Goal: Task Accomplishment & Management: Use online tool/utility

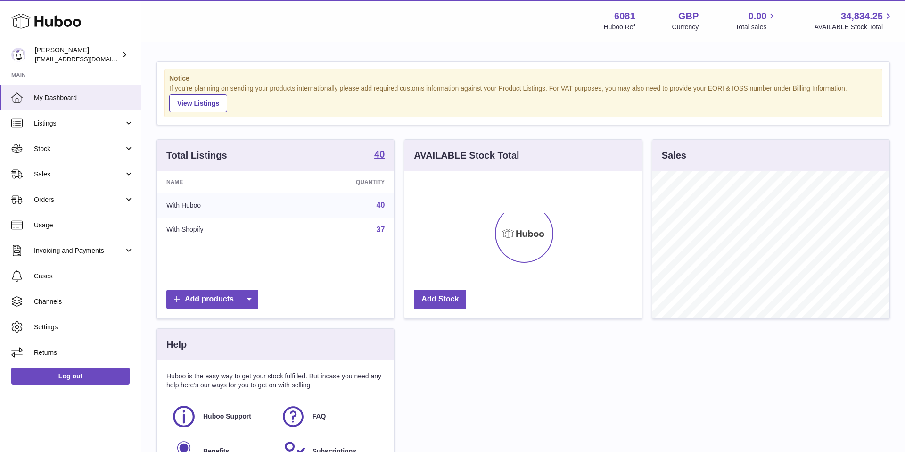
scroll to position [147, 238]
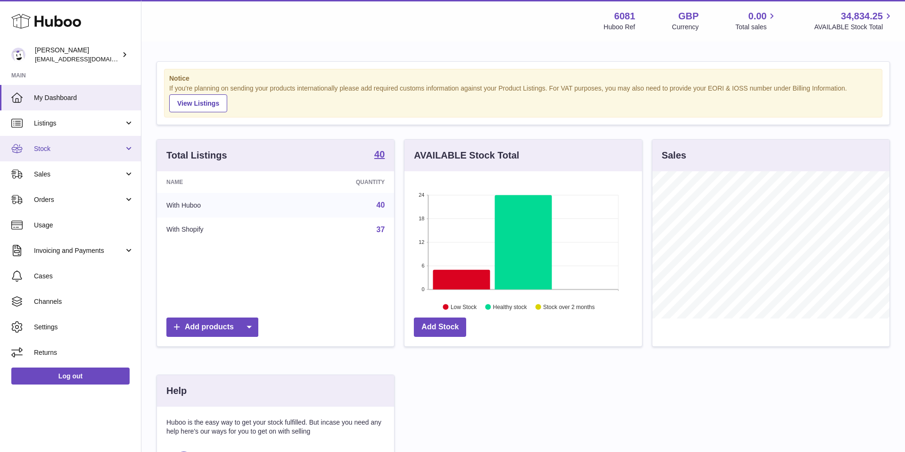
click at [126, 153] on link "Stock" at bounding box center [70, 148] width 141 height 25
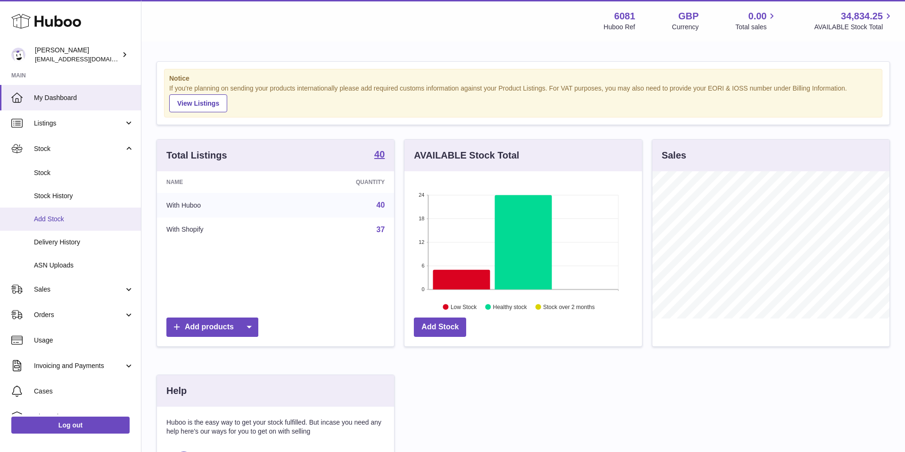
click at [89, 220] on span "Add Stock" at bounding box center [84, 219] width 100 height 9
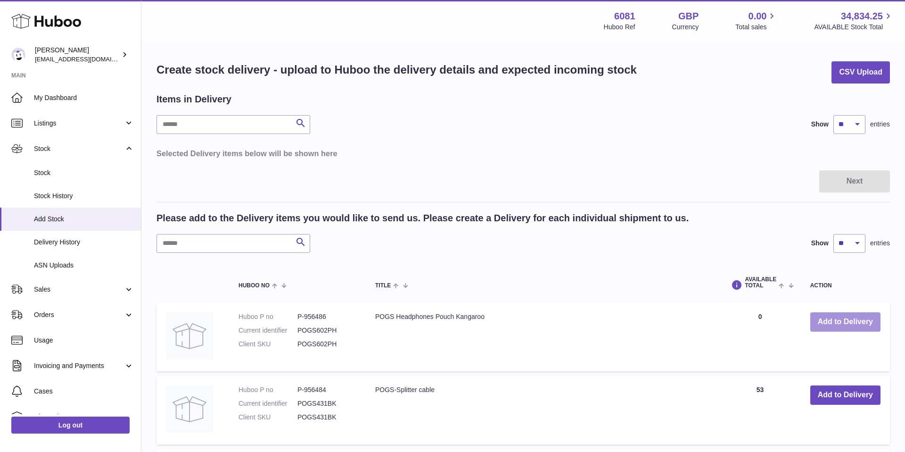
click at [843, 323] on button "Add to Delivery" at bounding box center [846, 321] width 70 height 19
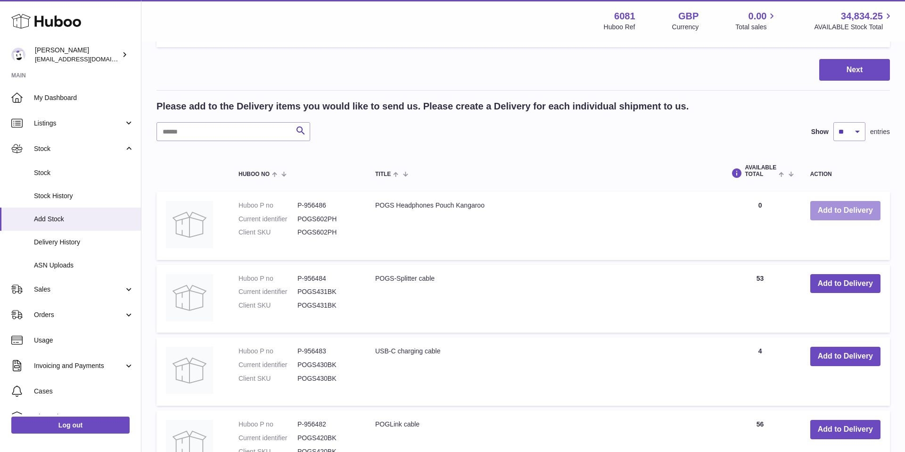
scroll to position [266, 0]
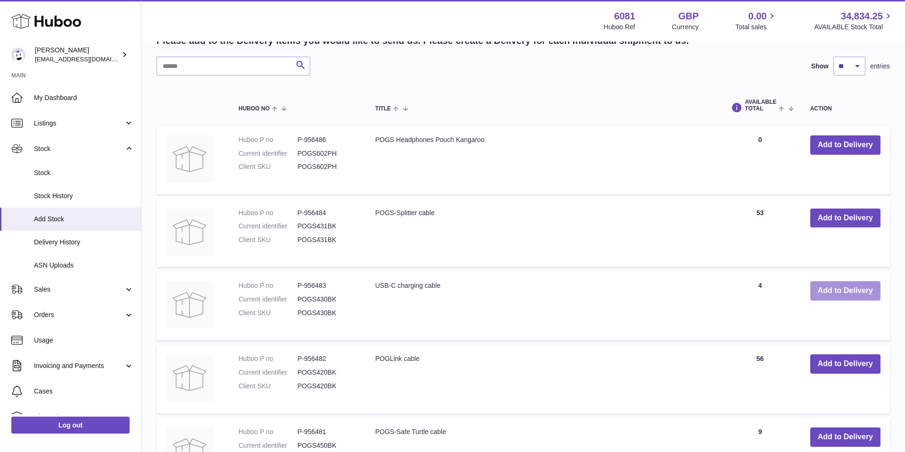
click at [853, 294] on button "Add to Delivery" at bounding box center [846, 290] width 70 height 19
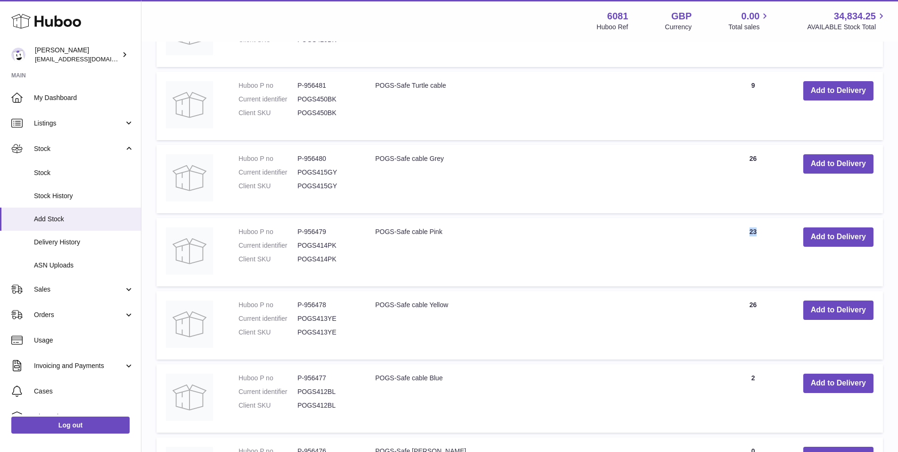
scroll to position [794, 0]
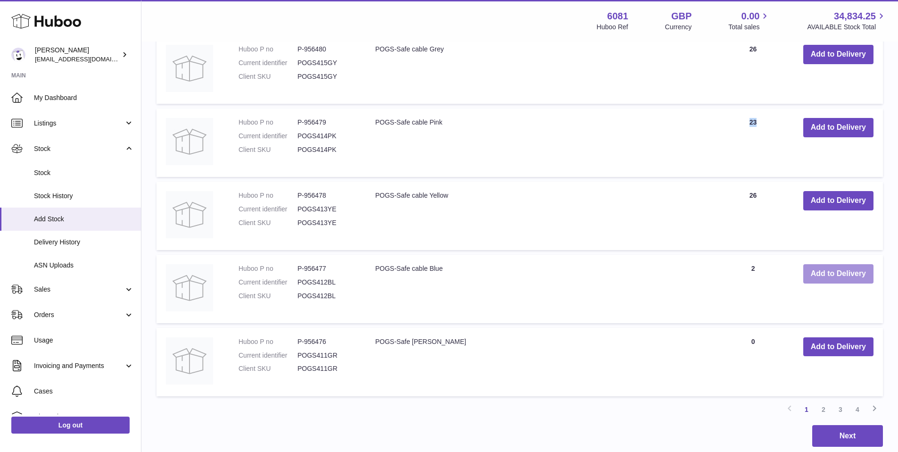
click at [828, 271] on button "Add to Delivery" at bounding box center [838, 273] width 70 height 19
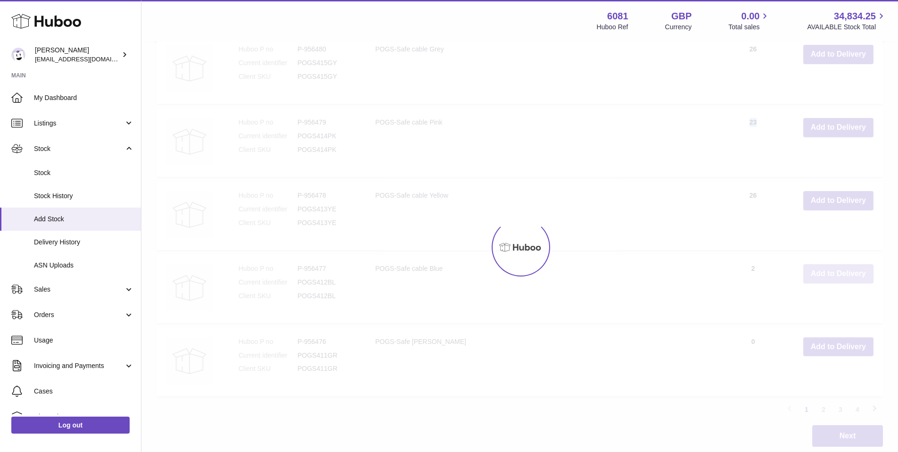
scroll to position [868, 0]
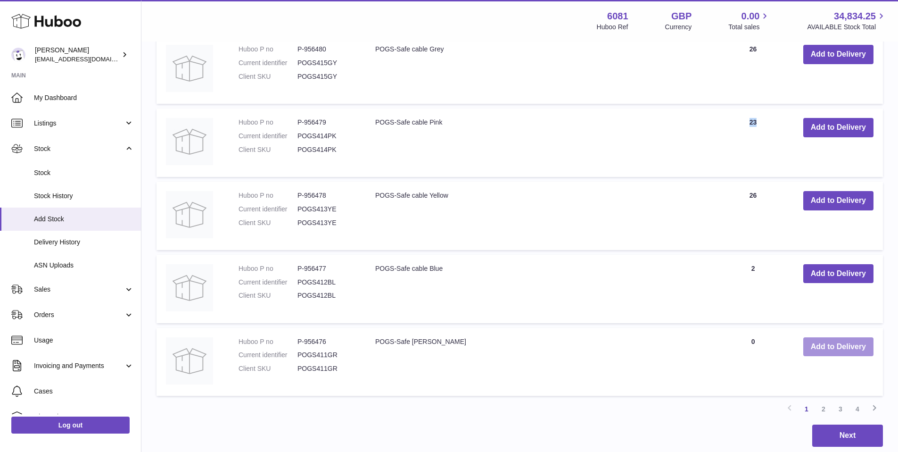
click at [835, 349] on button "Add to Delivery" at bounding box center [838, 346] width 70 height 19
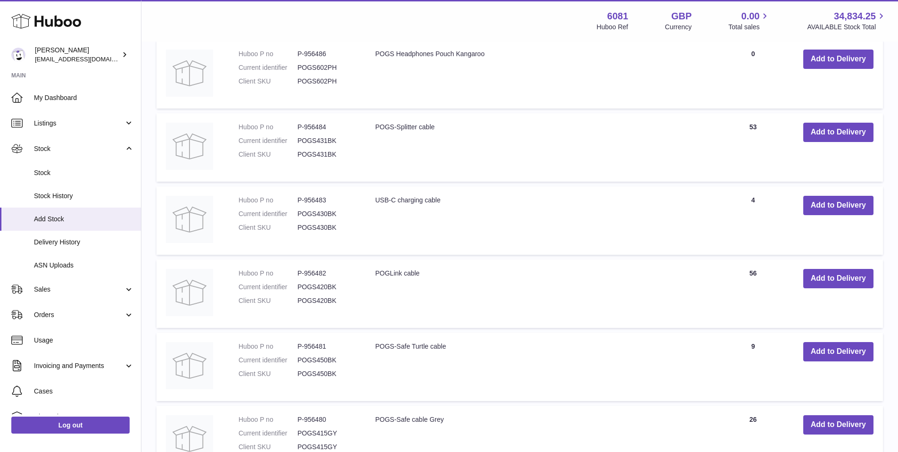
scroll to position [568, 0]
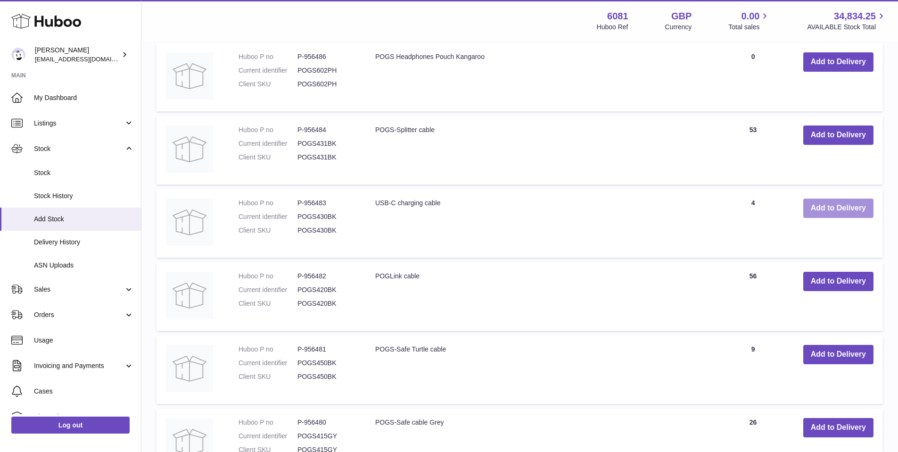
click at [840, 207] on button "Add to Delivery" at bounding box center [838, 208] width 70 height 19
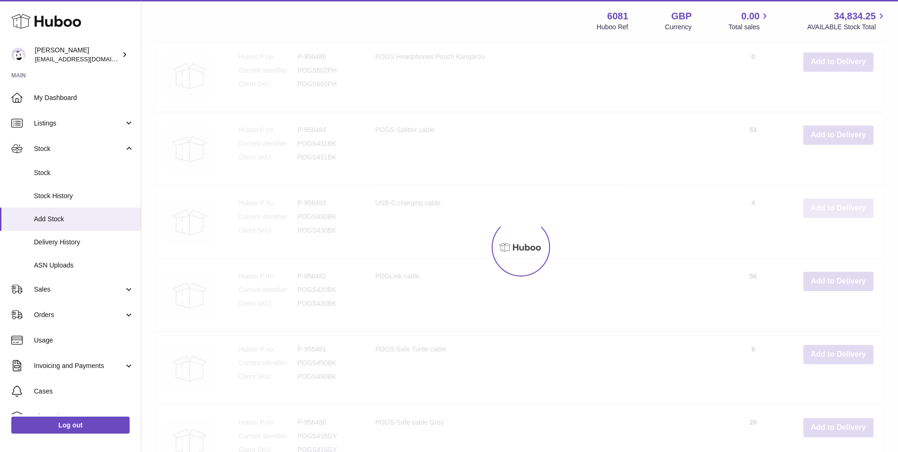
type input "*"
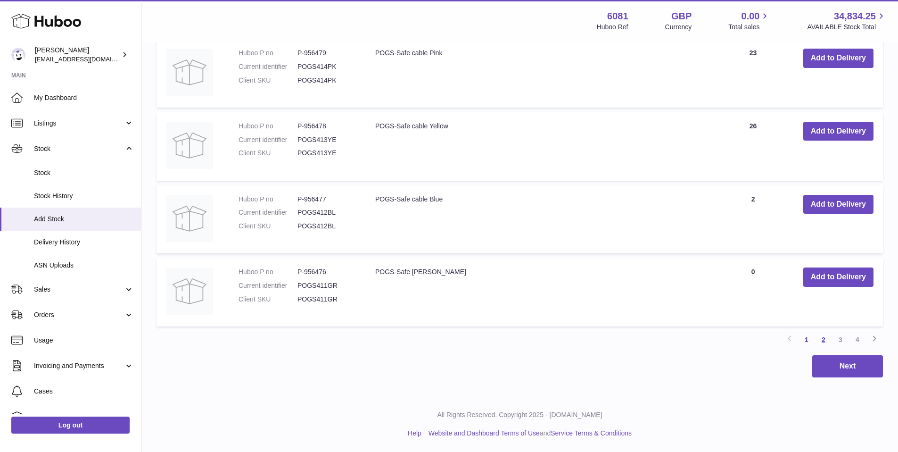
click at [825, 338] on link "2" at bounding box center [823, 339] width 17 height 17
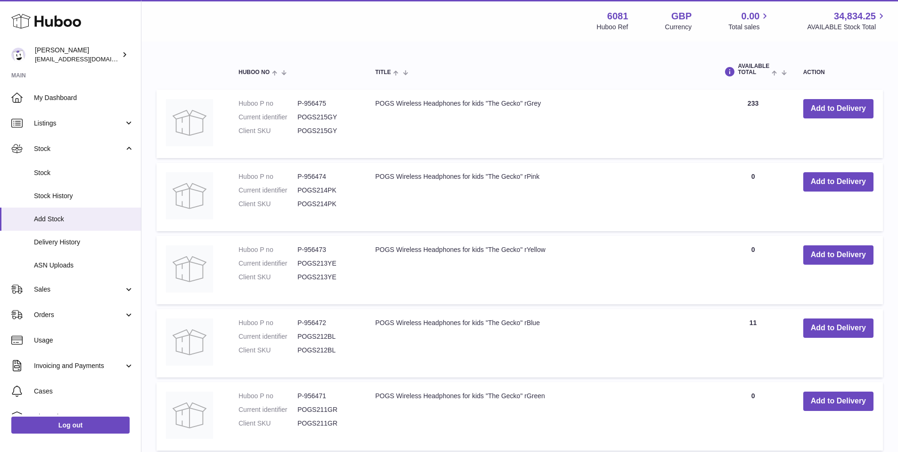
scroll to position [527, 0]
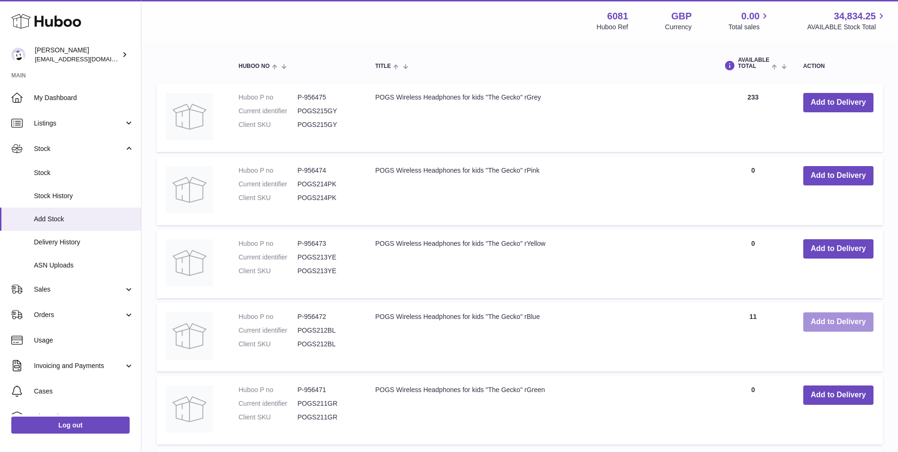
click at [838, 329] on button "Add to Delivery" at bounding box center [838, 321] width 70 height 19
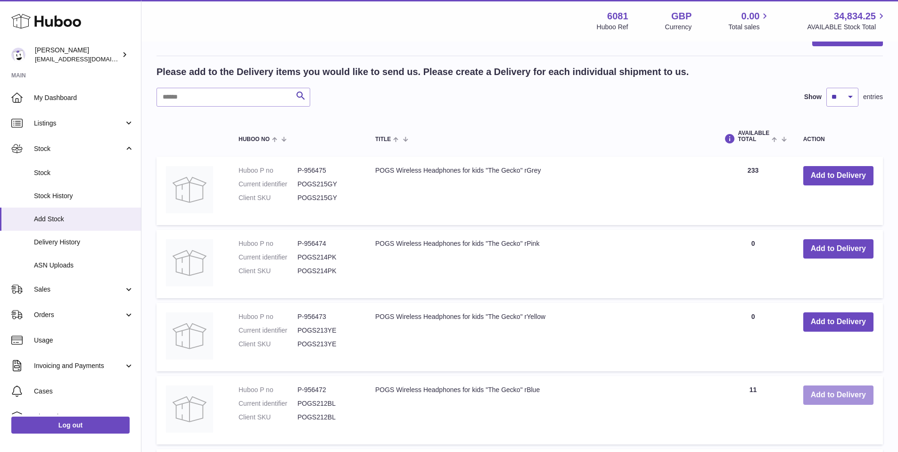
scroll to position [600, 0]
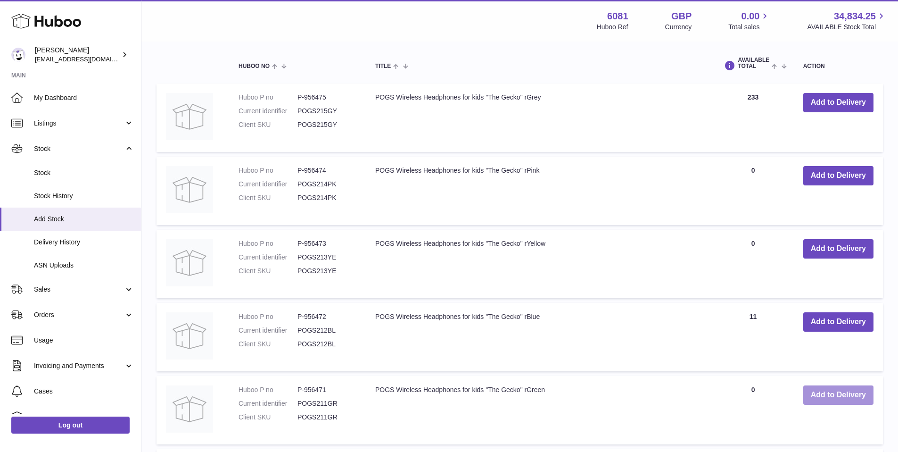
click at [830, 395] on button "Add to Delivery" at bounding box center [838, 394] width 70 height 19
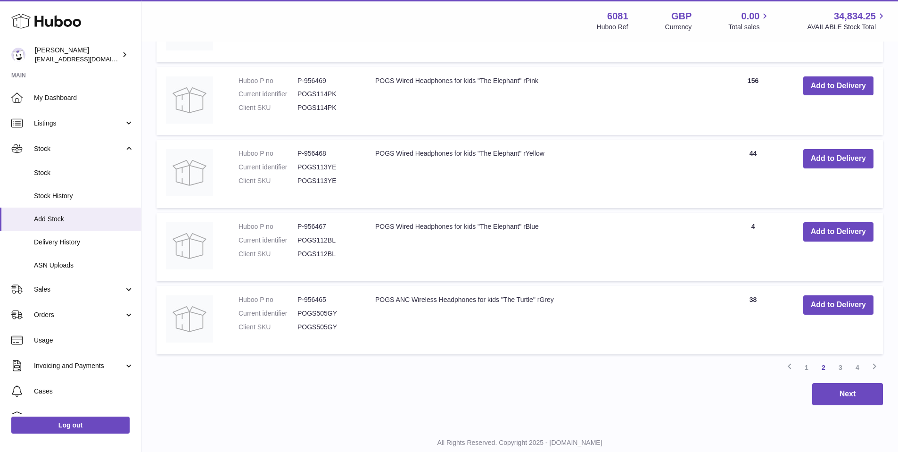
scroll to position [1141, 0]
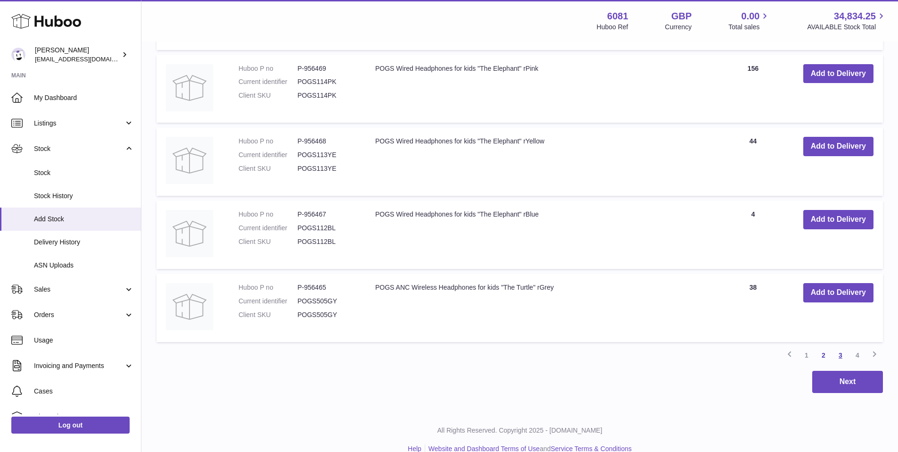
click at [842, 355] on link "3" at bounding box center [840, 355] width 17 height 17
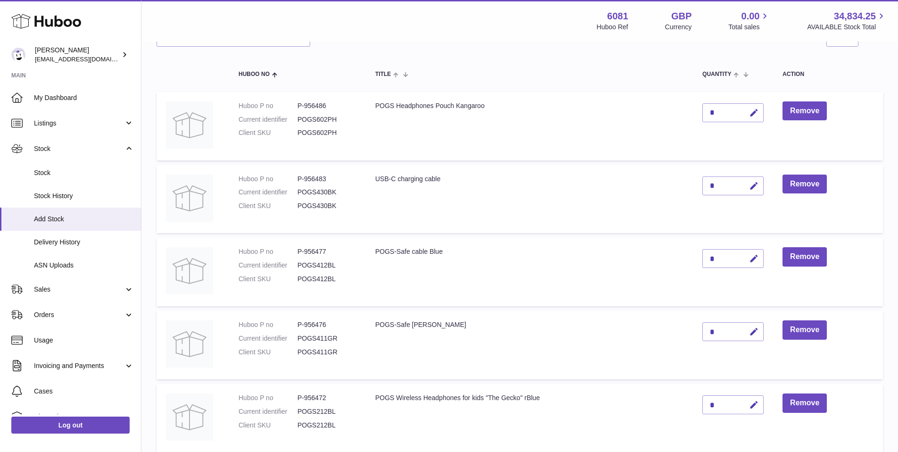
scroll to position [77, 0]
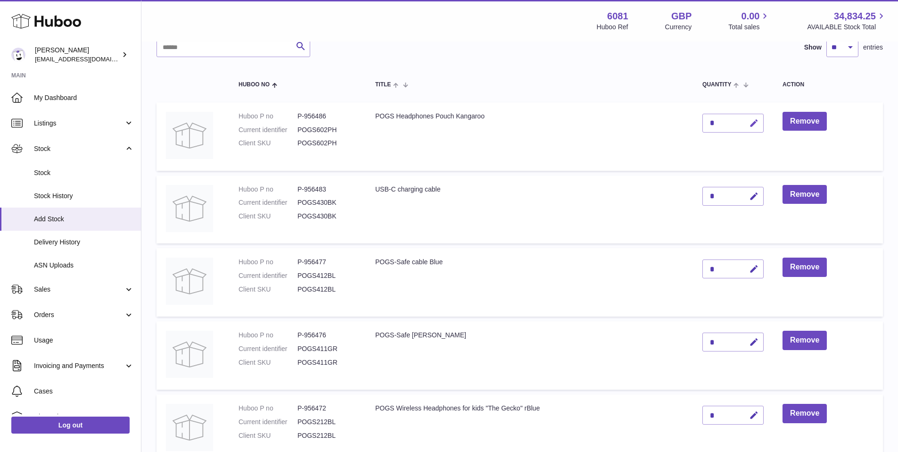
click at [756, 123] on icon "button" at bounding box center [754, 123] width 10 height 10
type input "**"
click at [754, 196] on icon "button" at bounding box center [754, 196] width 10 height 10
type input "**"
click at [752, 200] on button "submit" at bounding box center [753, 196] width 18 height 15
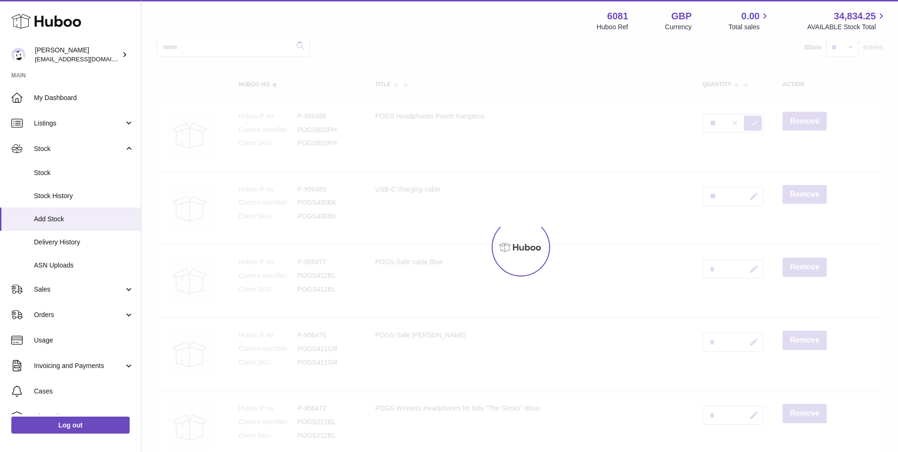
type input "*"
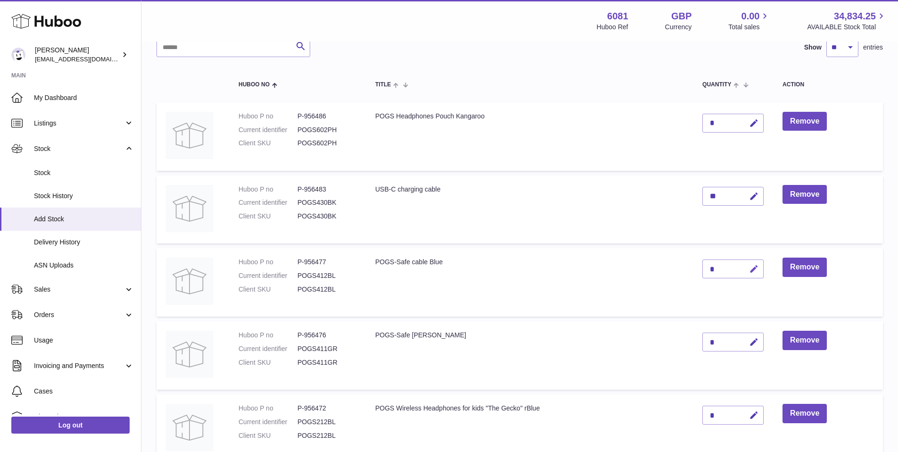
click at [752, 266] on icon "button" at bounding box center [754, 269] width 10 height 10
type input "**"
click at [748, 265] on button "submit" at bounding box center [753, 268] width 18 height 15
click at [753, 341] on icon "button" at bounding box center [754, 342] width 10 height 10
type input "**"
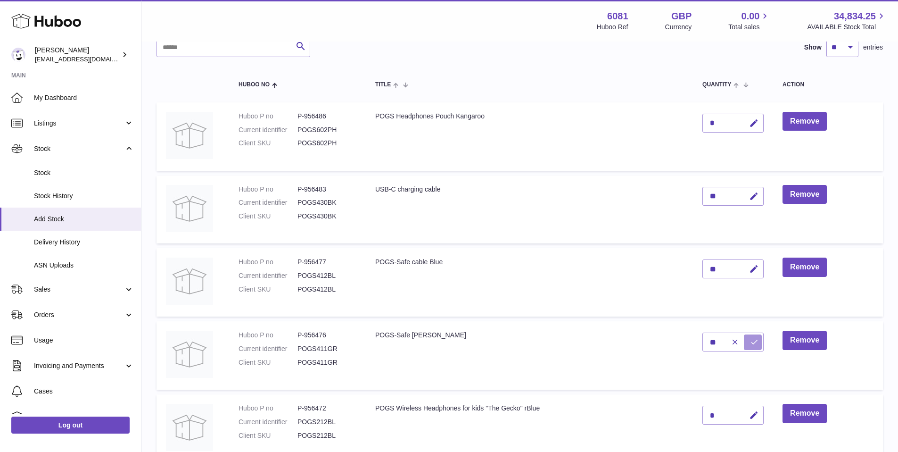
click at [754, 340] on icon "submit" at bounding box center [754, 342] width 8 height 8
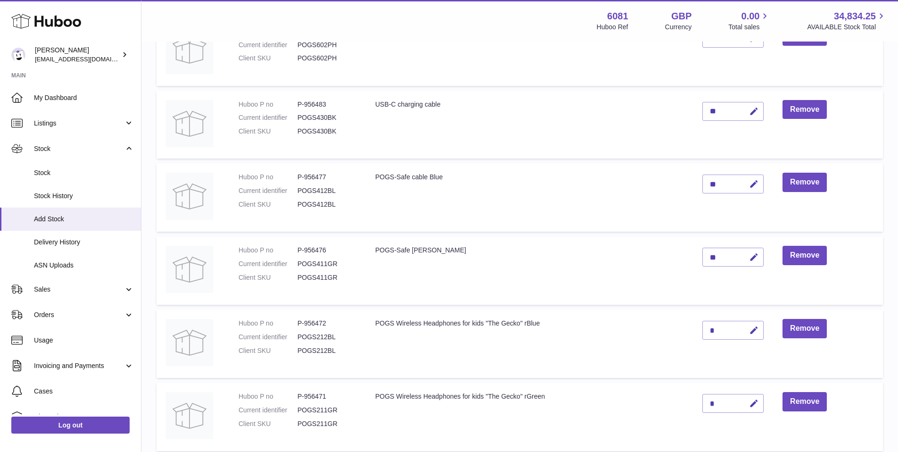
scroll to position [174, 0]
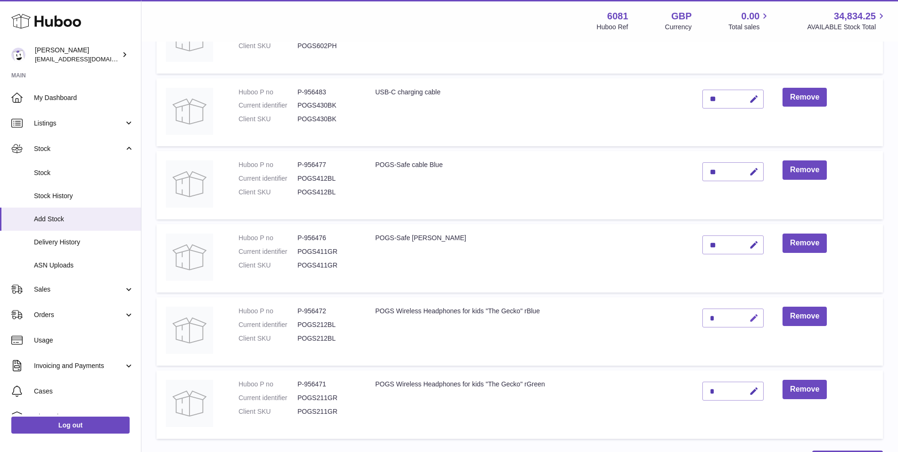
click at [753, 316] on icon "button" at bounding box center [754, 318] width 10 height 10
type input "**"
click at [754, 314] on icon "submit" at bounding box center [754, 318] width 8 height 8
click at [755, 393] on icon "button" at bounding box center [754, 391] width 10 height 10
type input "**"
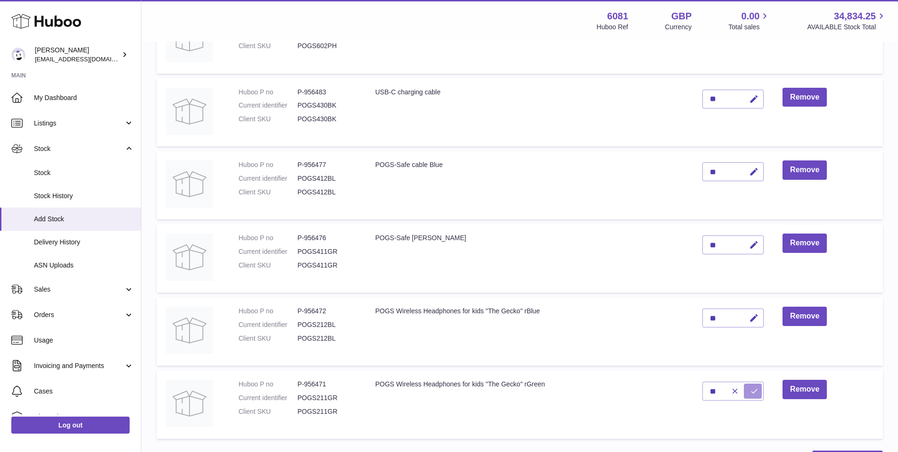
click at [756, 389] on icon "submit" at bounding box center [754, 391] width 8 height 8
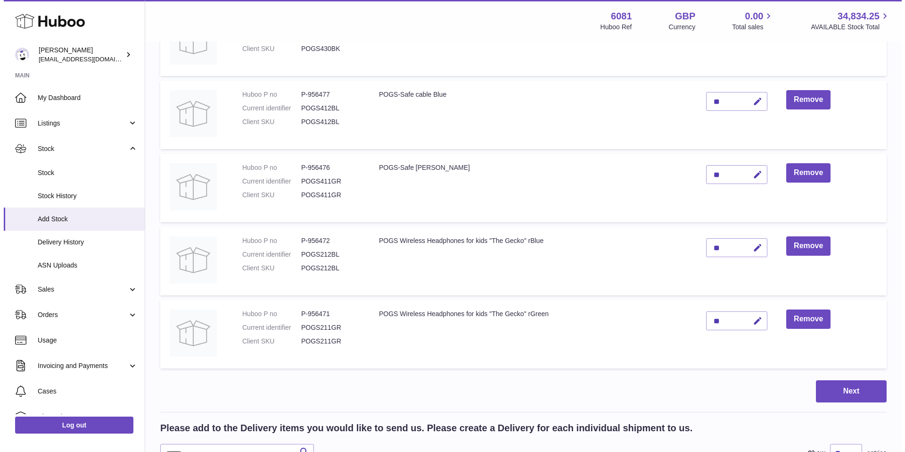
scroll to position [256, 0]
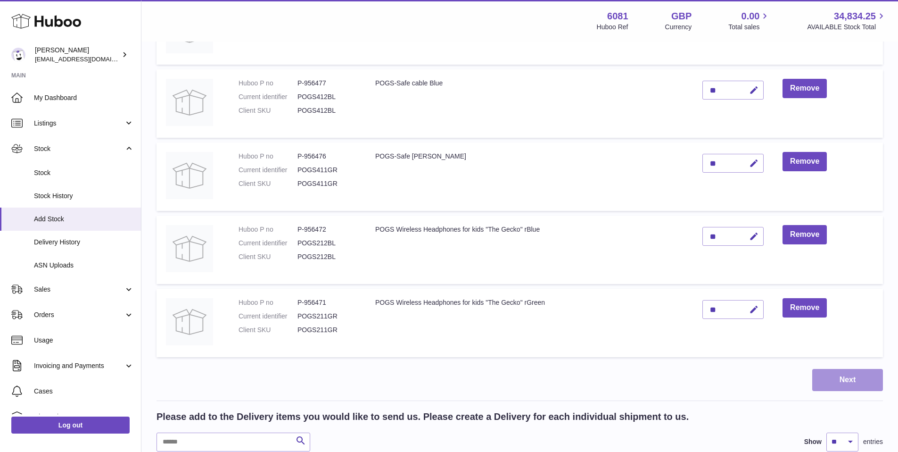
click at [840, 378] on button "Next" at bounding box center [847, 380] width 71 height 22
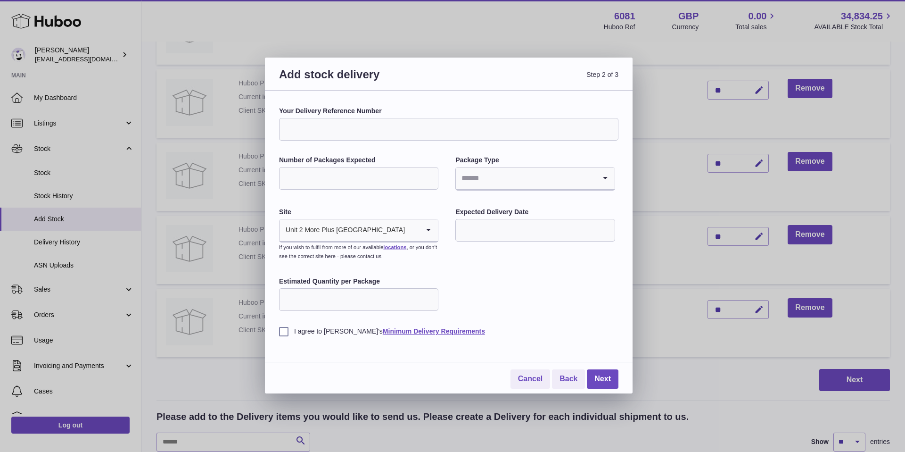
drag, startPoint x: 358, startPoint y: 129, endPoint x: 379, endPoint y: 136, distance: 21.9
click at [358, 129] on input "Your Delivery Reference Number" at bounding box center [448, 129] width 339 height 23
click at [347, 126] on input "*********" at bounding box center [448, 129] width 339 height 23
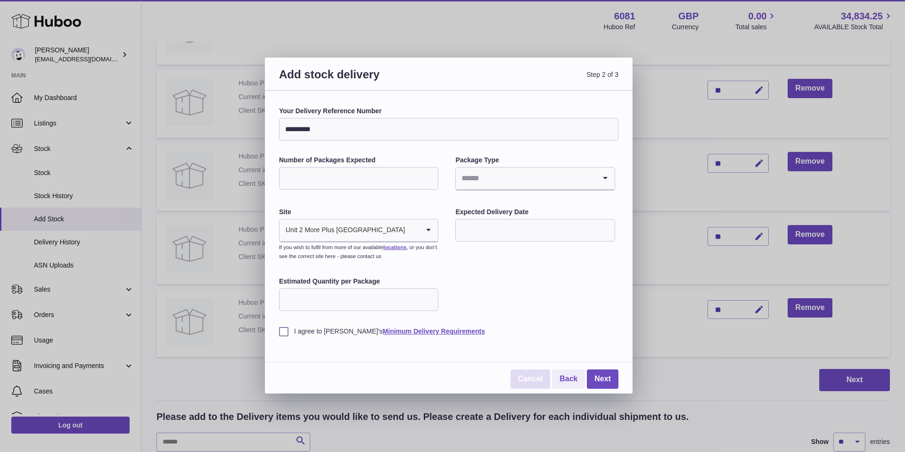
type input "*********"
click at [530, 381] on link "Cancel" at bounding box center [531, 378] width 40 height 19
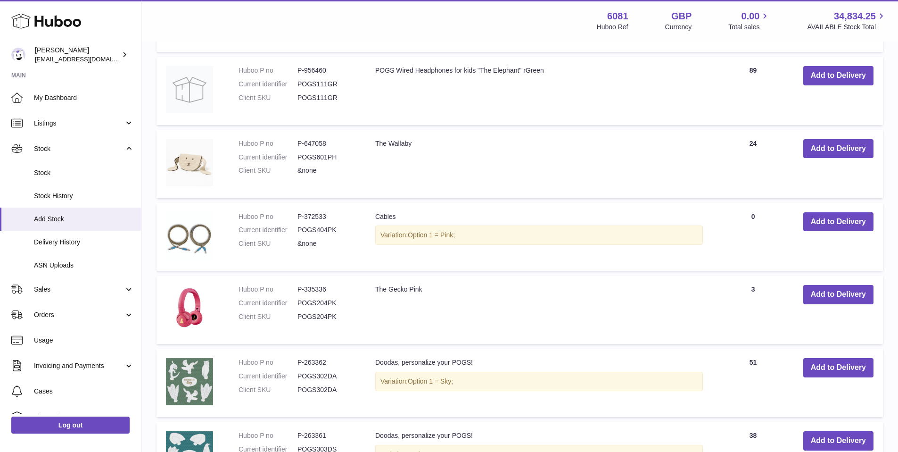
scroll to position [702, 0]
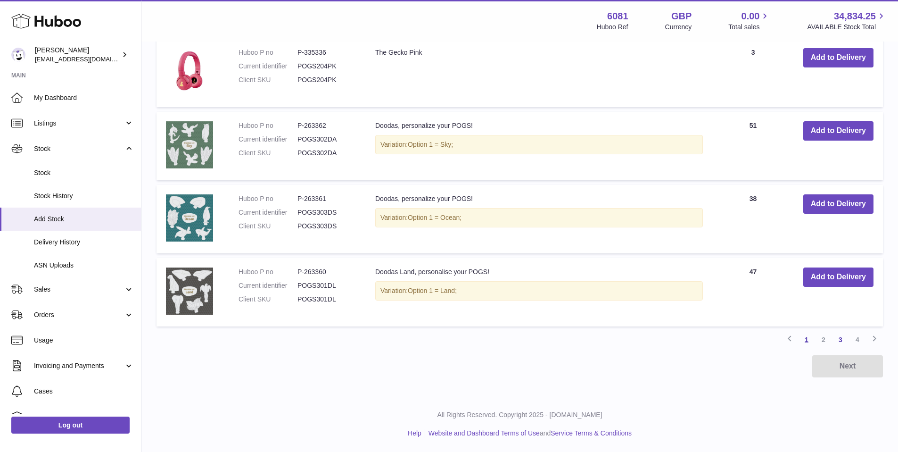
click at [806, 340] on link "1" at bounding box center [806, 339] width 17 height 17
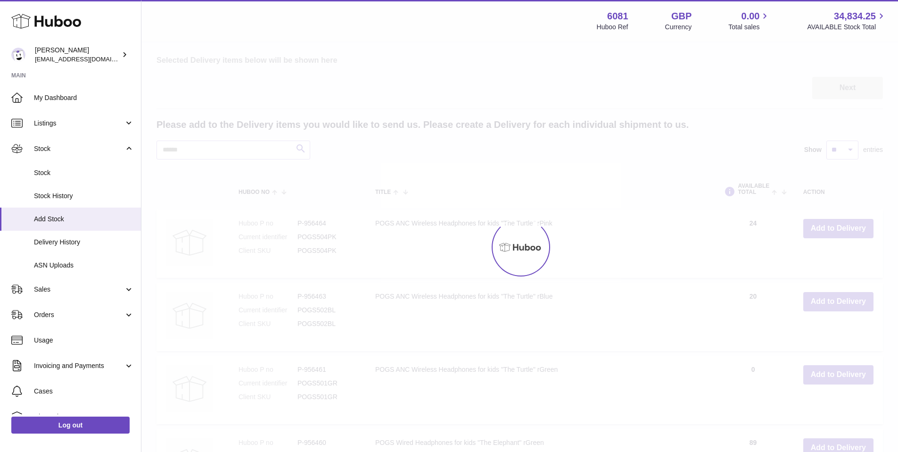
scroll to position [42, 0]
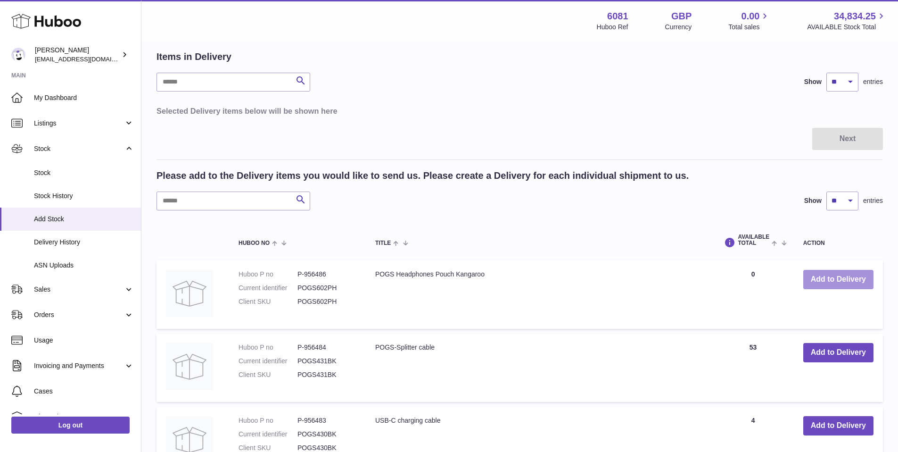
click at [824, 286] on button "Add to Delivery" at bounding box center [838, 279] width 70 height 19
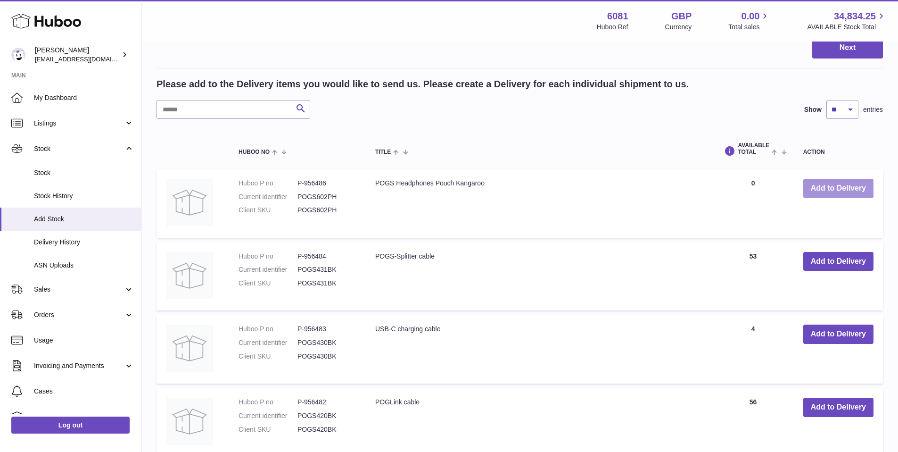
scroll to position [225, 0]
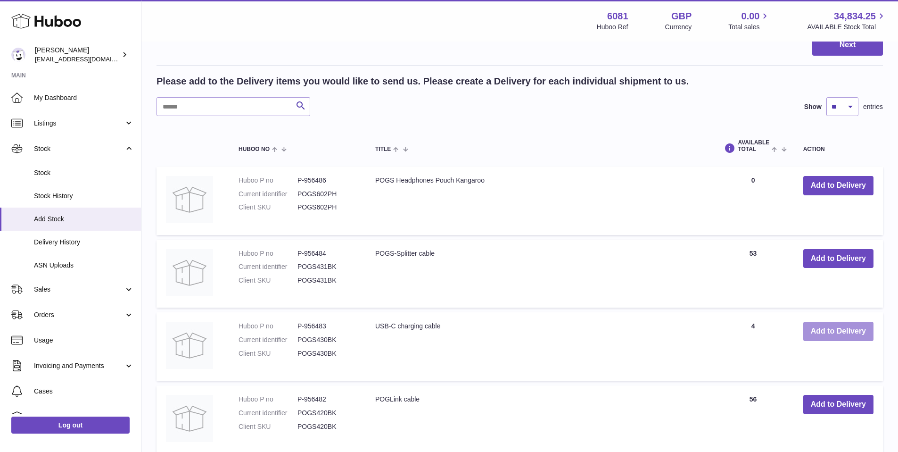
click at [830, 332] on button "Add to Delivery" at bounding box center [838, 331] width 70 height 19
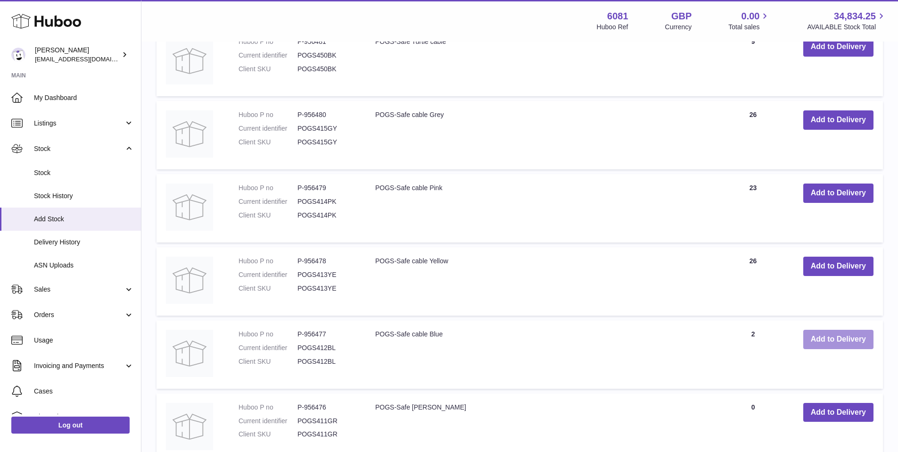
scroll to position [729, 0]
click at [827, 333] on button "Add to Delivery" at bounding box center [838, 338] width 70 height 19
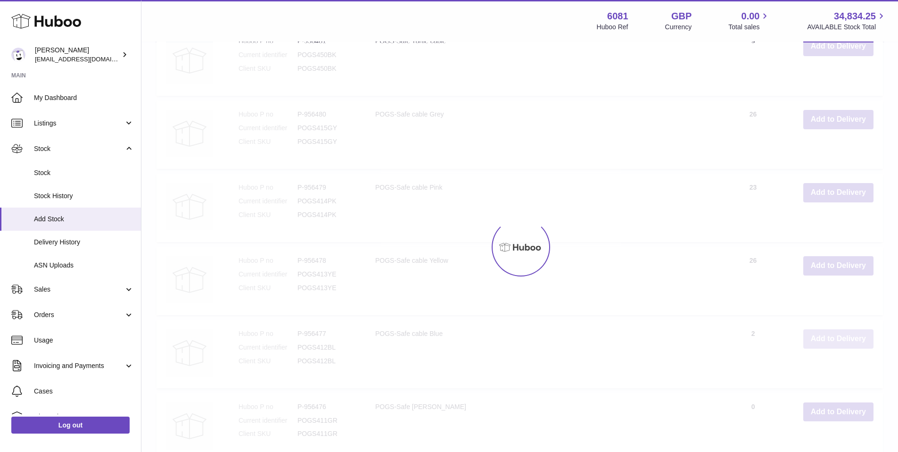
scroll to position [802, 0]
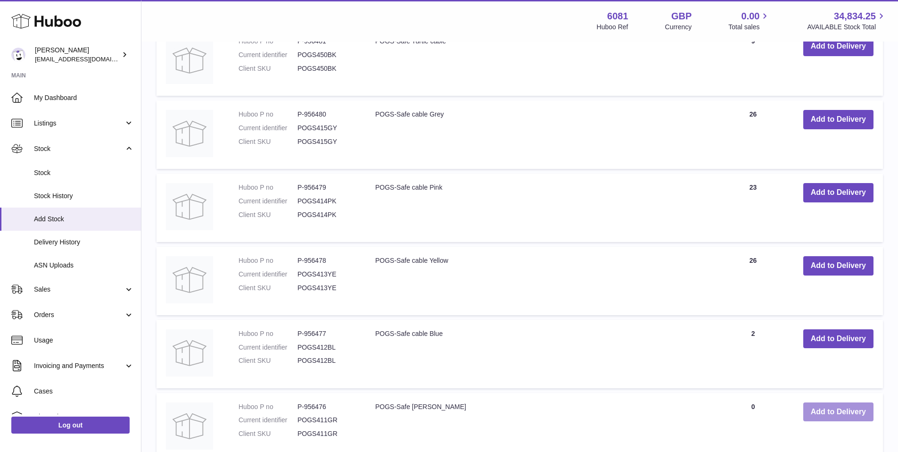
click at [820, 411] on button "Add to Delivery" at bounding box center [838, 411] width 70 height 19
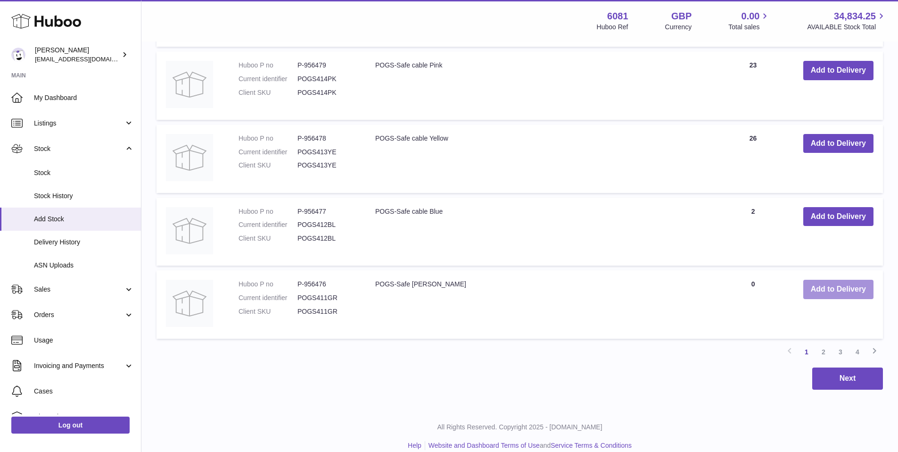
scroll to position [1010, 0]
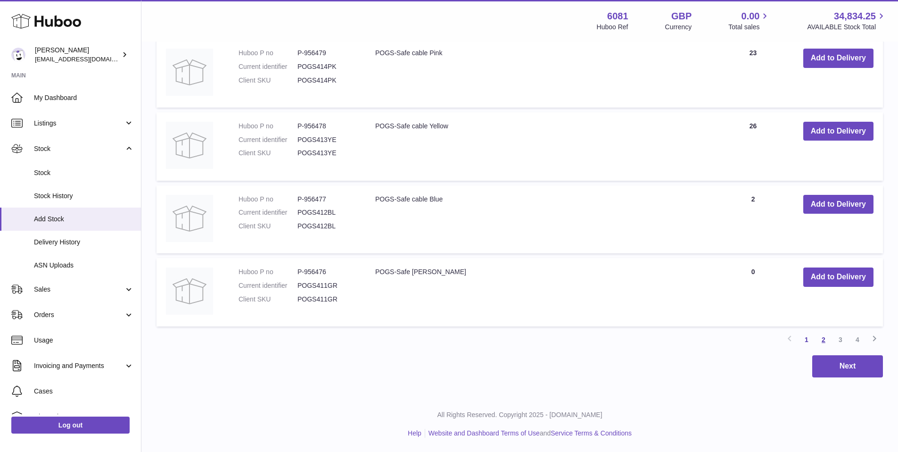
click at [823, 338] on link "2" at bounding box center [823, 339] width 17 height 17
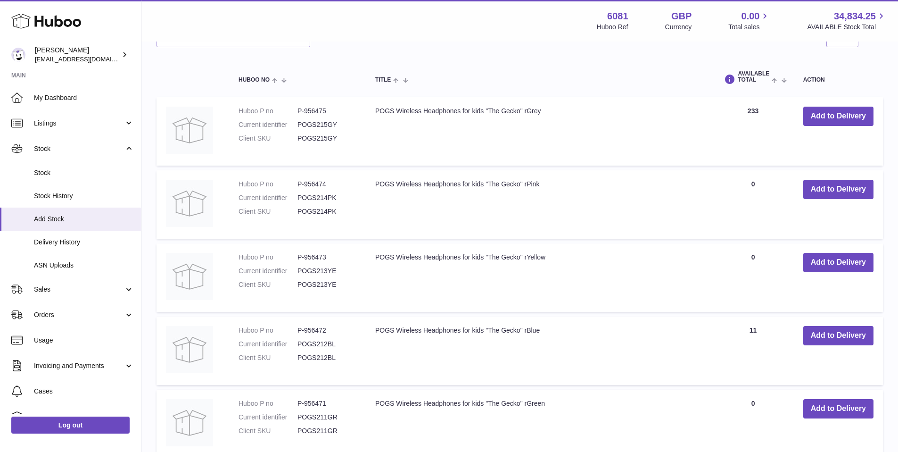
scroll to position [514, 0]
click at [850, 338] on button "Add to Delivery" at bounding box center [838, 334] width 70 height 19
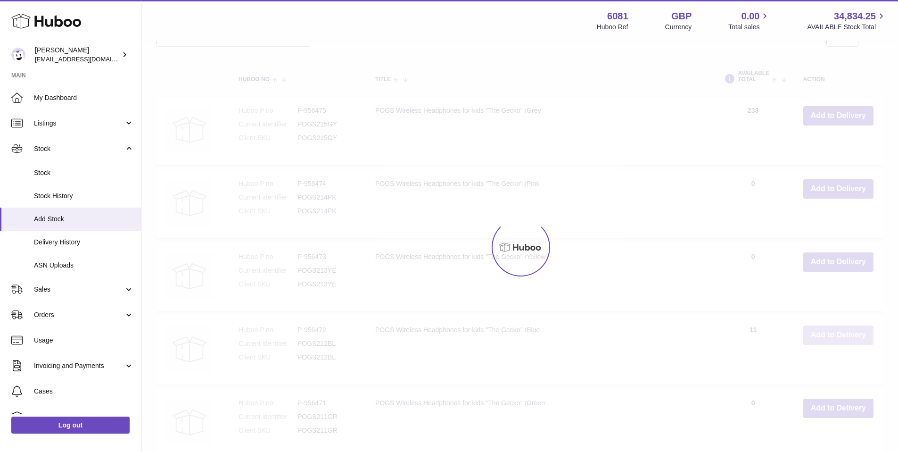
scroll to position [587, 0]
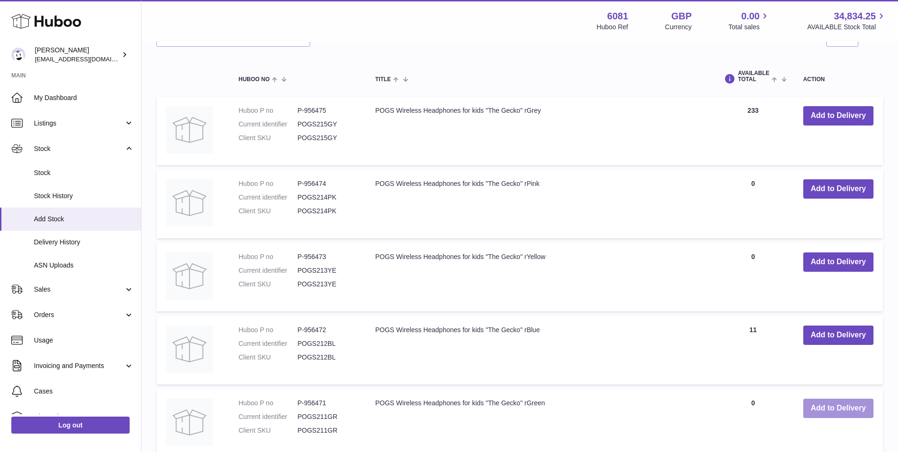
click at [823, 406] on button "Add to Delivery" at bounding box center [838, 407] width 70 height 19
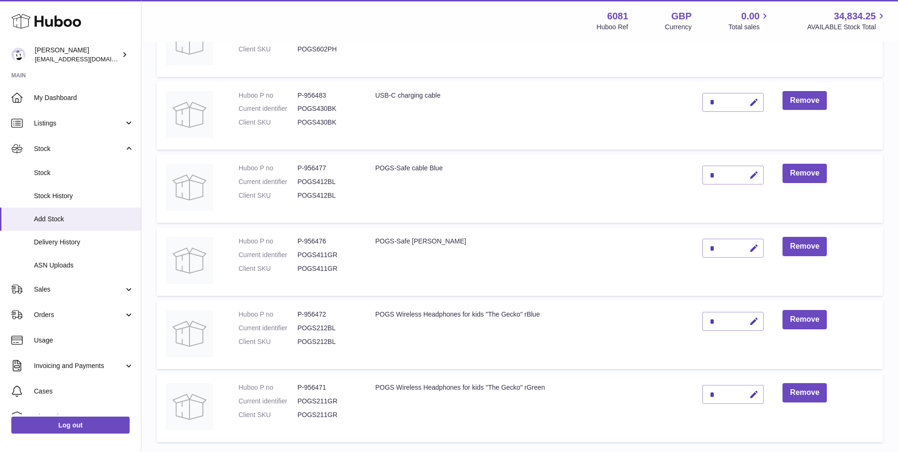
scroll to position [67, 0]
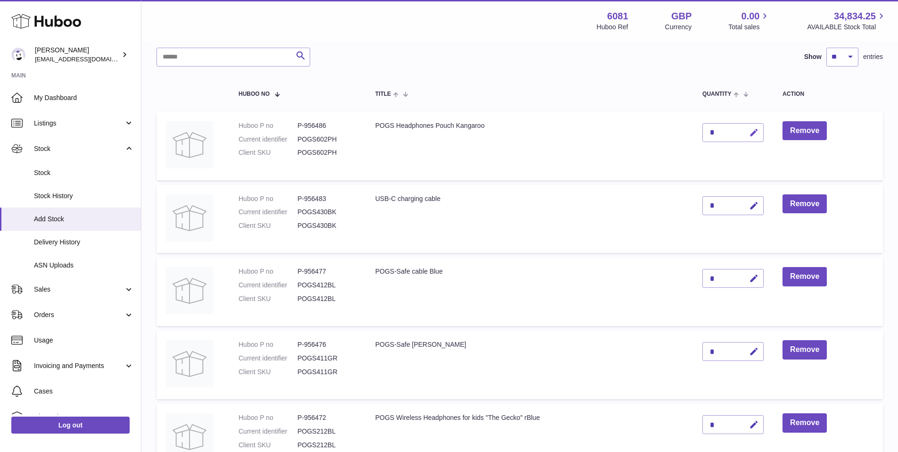
click at [757, 132] on icon "button" at bounding box center [754, 133] width 10 height 10
type input "**"
click at [752, 126] on button "submit" at bounding box center [753, 132] width 18 height 15
click at [750, 208] on icon "button" at bounding box center [754, 206] width 10 height 10
type input "**"
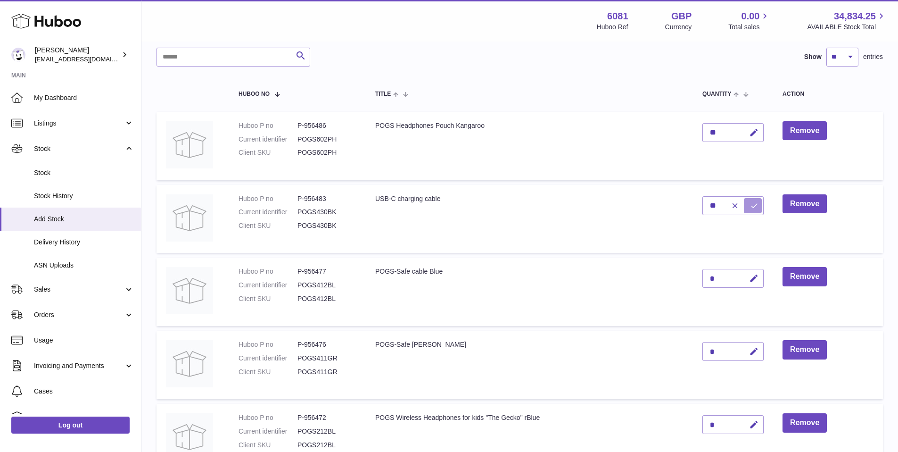
click at [757, 206] on icon "submit" at bounding box center [754, 205] width 8 height 8
click at [754, 279] on icon "button" at bounding box center [754, 278] width 10 height 10
type input "**"
click at [754, 280] on icon "submit" at bounding box center [754, 278] width 8 height 8
click at [753, 352] on icon "button" at bounding box center [754, 352] width 10 height 10
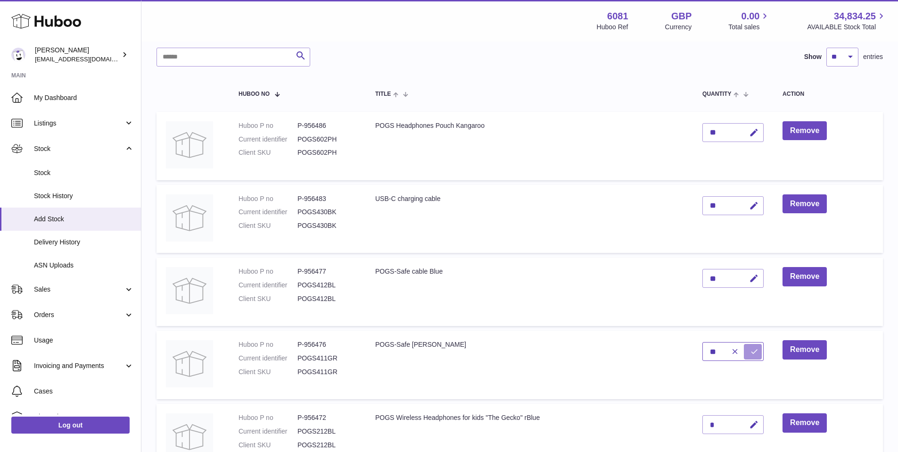
type input "**"
click at [753, 351] on icon "submit" at bounding box center [754, 351] width 8 height 8
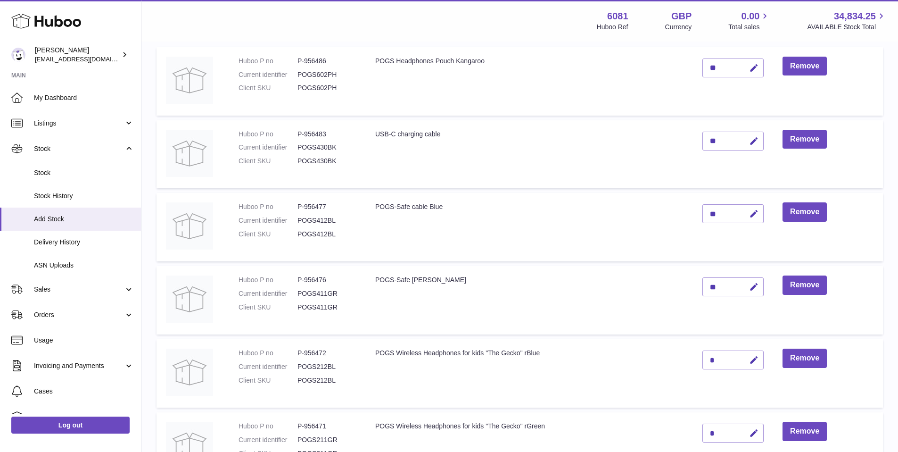
scroll to position [139, 0]
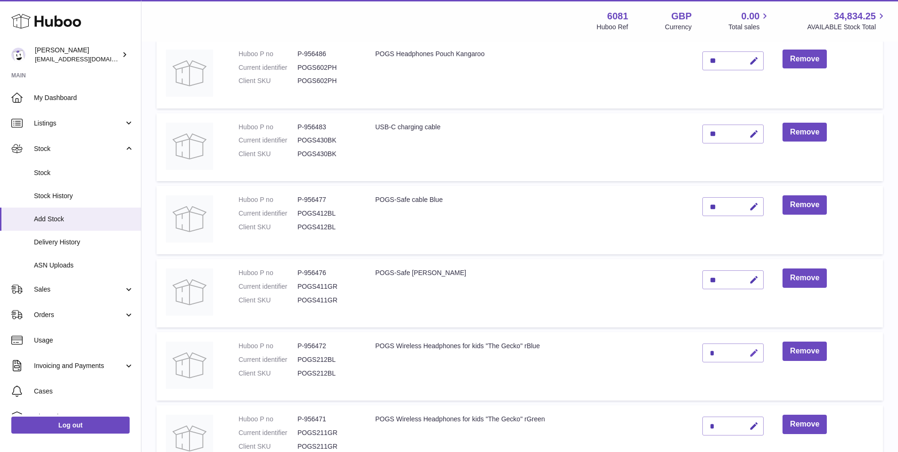
click at [752, 355] on icon "button" at bounding box center [754, 353] width 10 height 10
type input "**"
click at [757, 353] on icon "submit" at bounding box center [754, 352] width 8 height 8
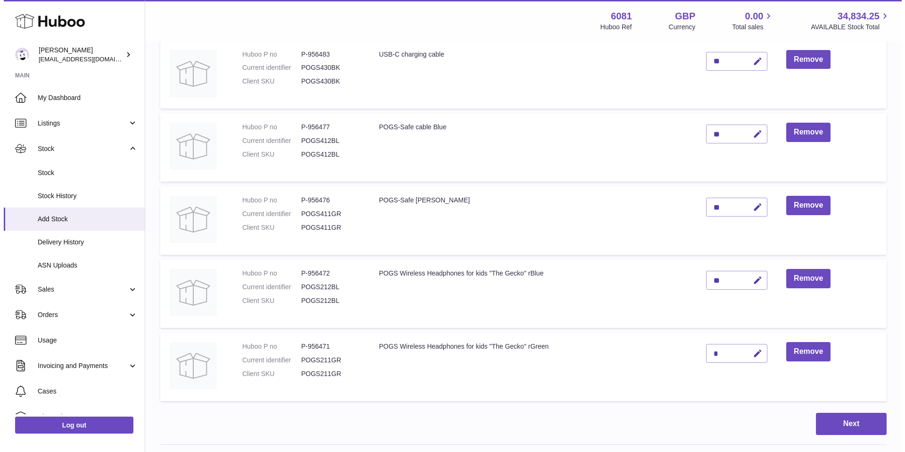
scroll to position [214, 0]
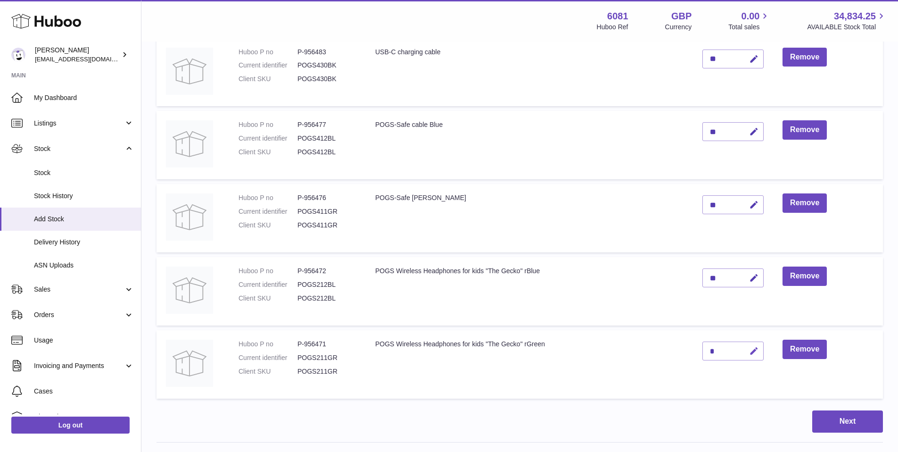
click at [752, 348] on icon "button" at bounding box center [754, 351] width 10 height 10
type input "**"
click at [753, 351] on icon "submit" at bounding box center [754, 351] width 8 height 8
click at [843, 415] on button "Next" at bounding box center [847, 421] width 71 height 22
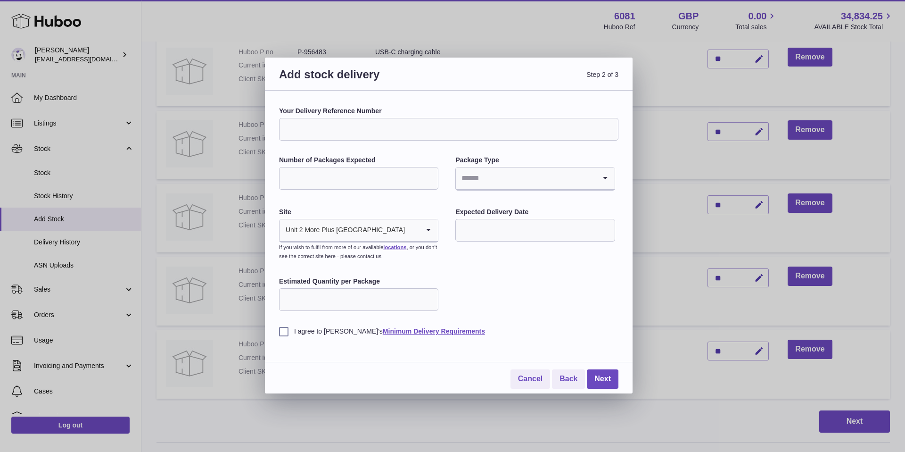
click at [333, 133] on input "Your Delivery Reference Number" at bounding box center [448, 129] width 339 height 23
type input "*********"
click at [332, 173] on input "Number of Packages Expected" at bounding box center [358, 178] width 159 height 23
type input "*"
click at [493, 184] on input "Search for option" at bounding box center [526, 178] width 140 height 22
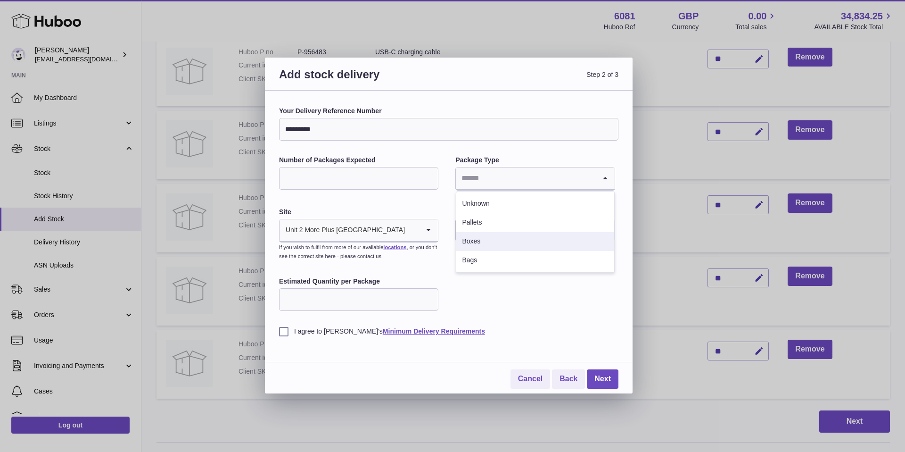
click at [483, 239] on li "Boxes" at bounding box center [534, 241] width 157 height 19
click at [476, 233] on input "text" at bounding box center [534, 230] width 159 height 23
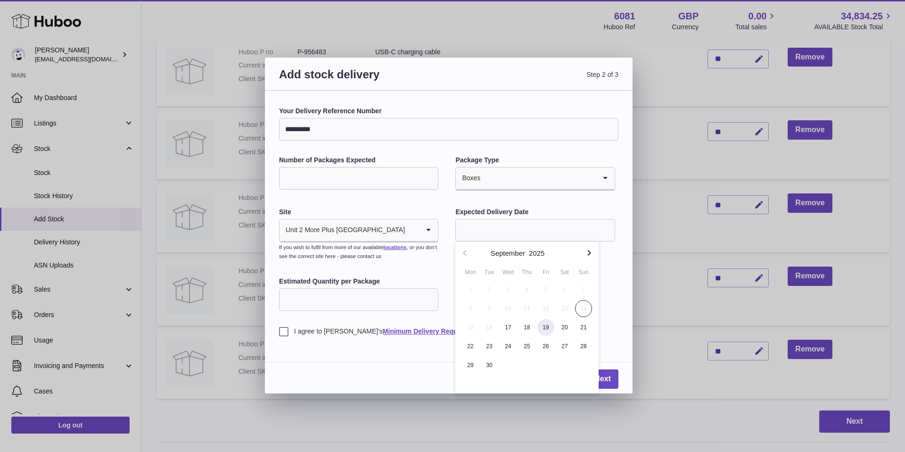
click at [548, 328] on span "19" at bounding box center [546, 327] width 17 height 17
type input "**********"
click at [282, 334] on label "I agree to Huboo's Minimum Delivery Requirements" at bounding box center [448, 331] width 339 height 9
click at [602, 376] on link "Next" at bounding box center [603, 378] width 32 height 19
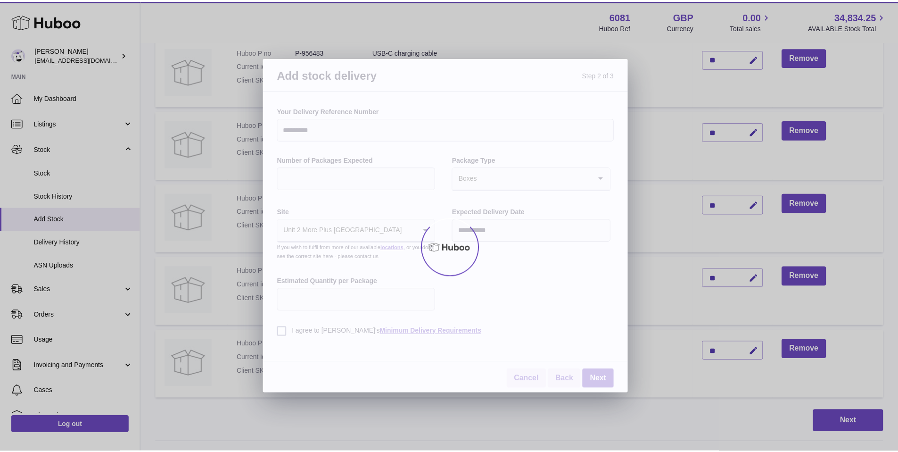
scroll to position [183, 0]
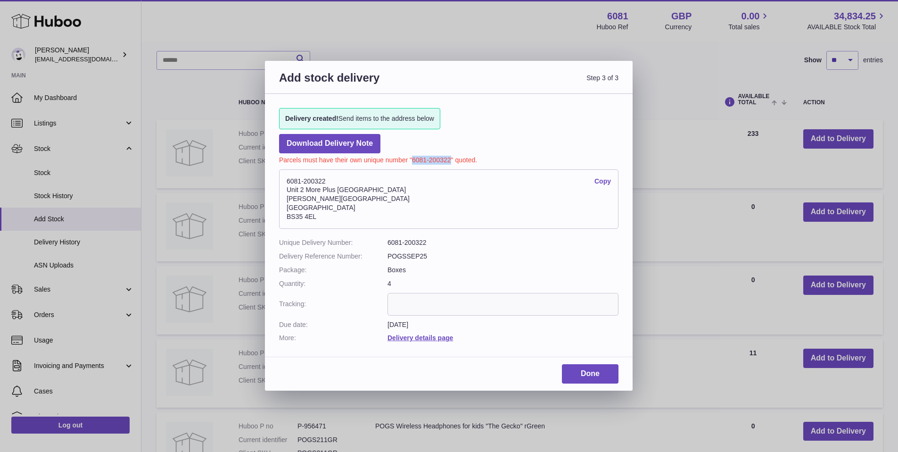
drag, startPoint x: 412, startPoint y: 158, endPoint x: 450, endPoint y: 160, distance: 38.2
click at [450, 160] on p "Parcels must have their own unique number "6081-200322" quoted." at bounding box center [448, 158] width 339 height 11
copy p "6081-200322"
